Goal: Information Seeking & Learning: Learn about a topic

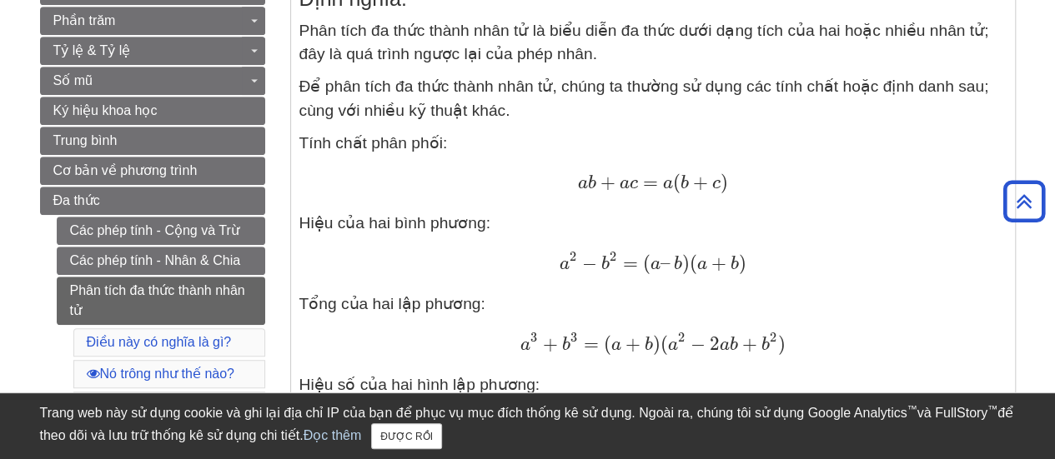
scroll to position [334, 0]
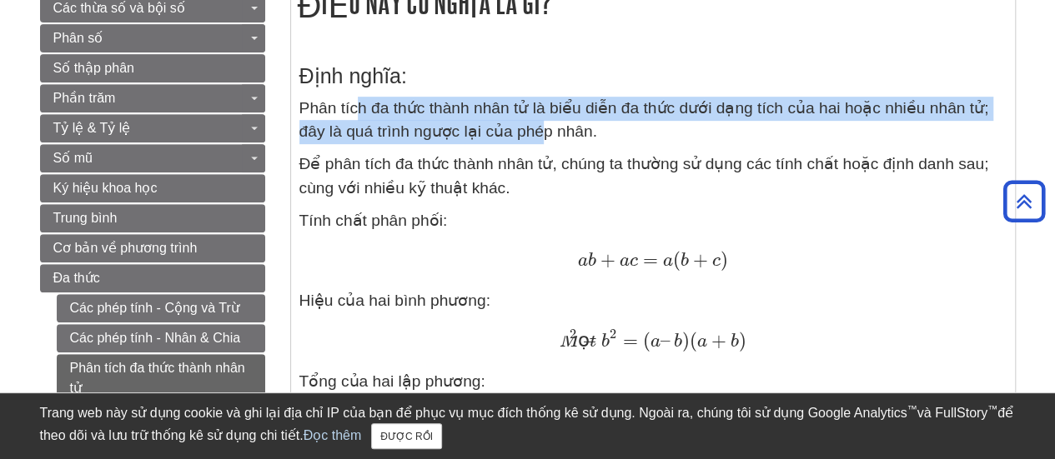
drag, startPoint x: 389, startPoint y: 117, endPoint x: 544, endPoint y: 139, distance: 156.7
click at [544, 139] on p "Phân tích đa thức thành nhân tử là biểu diễn đa thức dưới dạng tích của hai hoặ…" at bounding box center [652, 121] width 707 height 48
click at [544, 139] on font "Phân tích đa thức thành nhân tử là biểu diễn đa thức dưới dạng tích của hai hoặ…" at bounding box center [644, 120] width 690 height 42
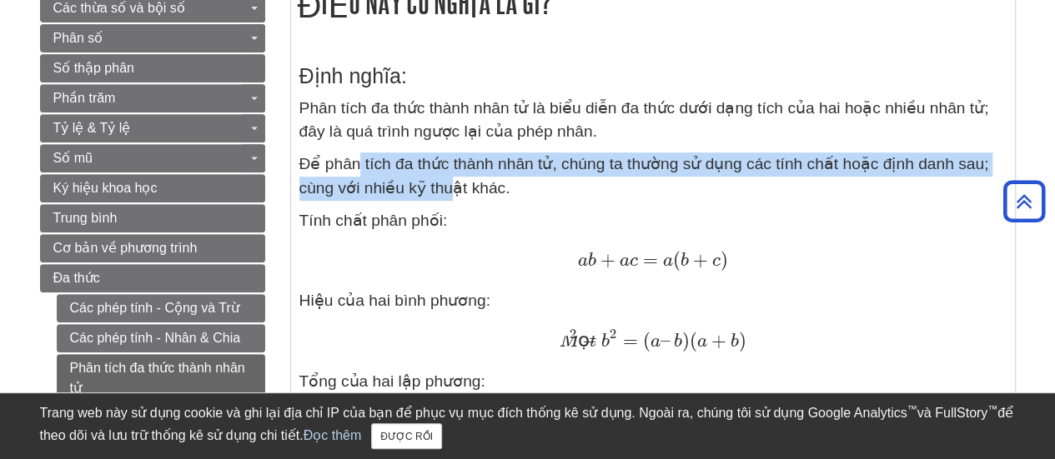
drag, startPoint x: 357, startPoint y: 173, endPoint x: 453, endPoint y: 186, distance: 96.8
click at [453, 186] on font "Để phân tích đa thức thành nhân tử, chúng ta thường sử dụng các tính chất hoặc …" at bounding box center [644, 176] width 690 height 42
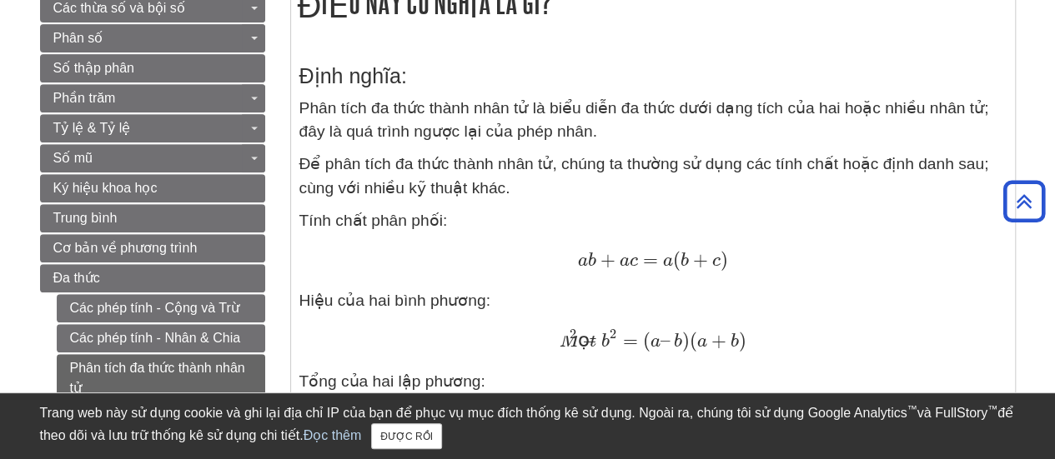
click at [458, 210] on p "Tính chất phân phối:" at bounding box center [652, 221] width 707 height 24
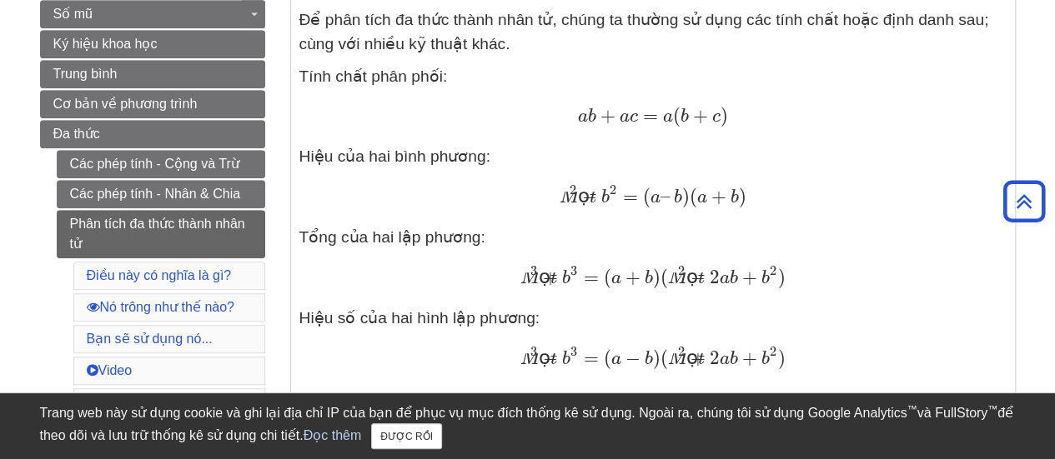
scroll to position [500, 0]
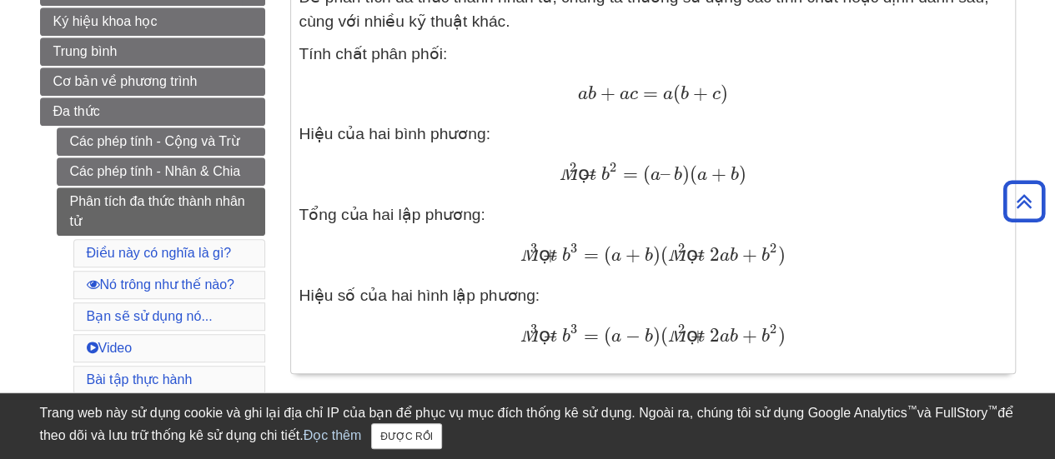
drag, startPoint x: 549, startPoint y: 94, endPoint x: 619, endPoint y: 339, distance: 255.0
click at [619, 339] on div "Định nghĩa: Phân tích đa thức thành nhân tử là biểu diễn đa thức dưới dạng tích…" at bounding box center [652, 123] width 707 height 485
click at [620, 340] on font "a" at bounding box center [616, 337] width 10 height 18
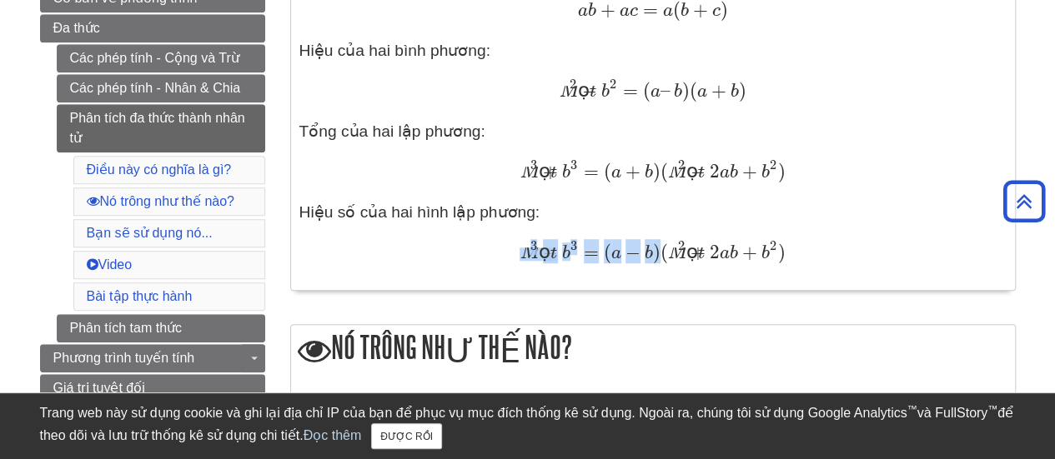
drag, startPoint x: 475, startPoint y: 251, endPoint x: 684, endPoint y: 255, distance: 208.5
click at [684, 255] on div "[DATE] − b 3 = ( a − b ) ( [DATE] + 2 a b + b 2 ) [DATE] − b 3 = ( Một − b ) ( …" at bounding box center [652, 253] width 707 height 25
click at [685, 294] on div "Điều này có nghĩa là gì? Định nghĩa: Phân tích đa thức thành nhân tử là biểu di…" at bounding box center [653, 18] width 726 height 579
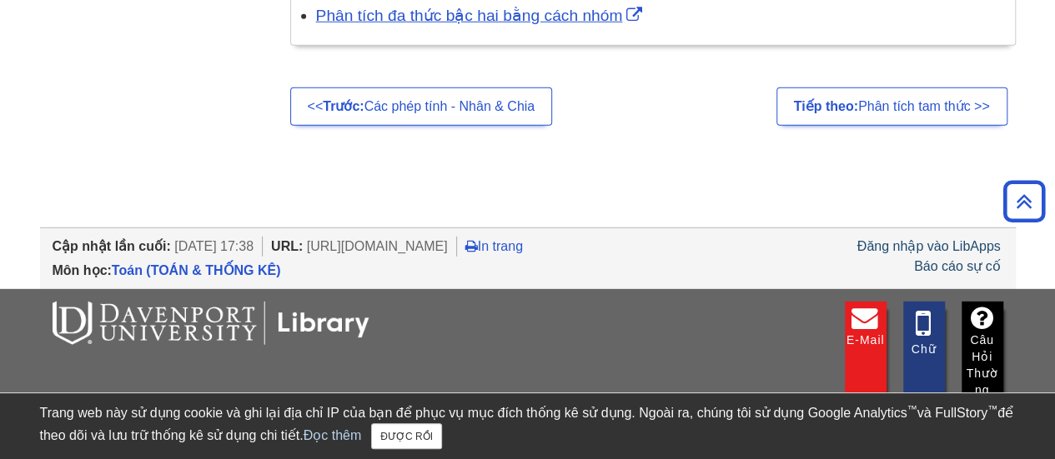
scroll to position [2085, 0]
